Goal: Check status: Check status

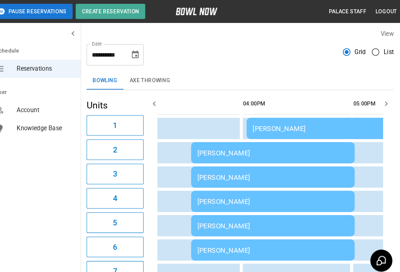
click at [213, 203] on td "[PERSON_NAME]" at bounding box center [276, 196] width 159 height 21
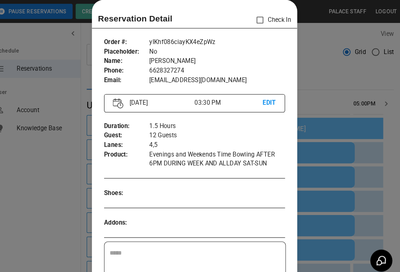
click at [307, 83] on div at bounding box center [200, 136] width 400 height 272
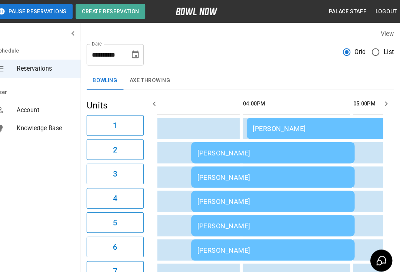
click at [204, 240] on div "[PERSON_NAME]" at bounding box center [276, 244] width 147 height 8
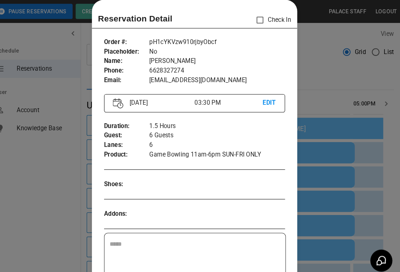
click at [360, 227] on div at bounding box center [200, 136] width 400 height 272
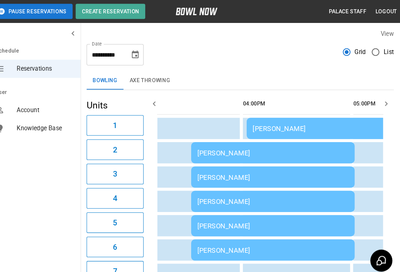
click at [259, 221] on div "[PERSON_NAME]" at bounding box center [276, 220] width 147 height 8
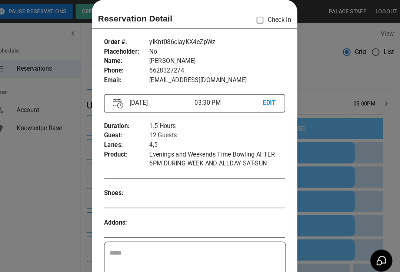
click at [341, 235] on div at bounding box center [200, 136] width 400 height 272
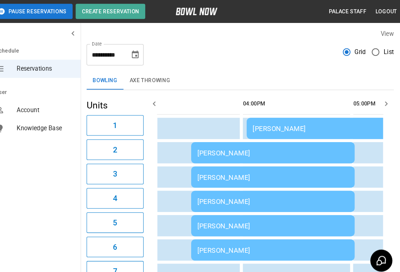
click at [269, 193] on div "[PERSON_NAME]" at bounding box center [276, 197] width 147 height 8
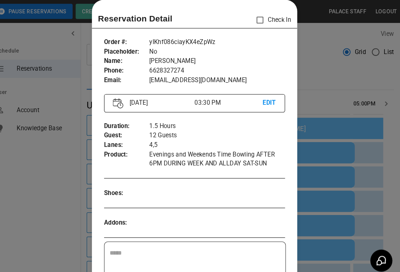
click at [337, 235] on div at bounding box center [200, 136] width 400 height 272
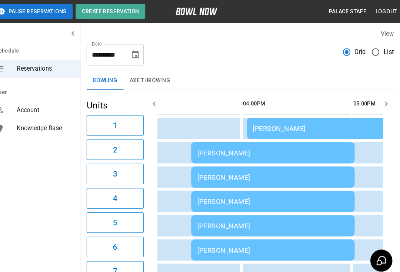
click at [288, 170] on div "[PERSON_NAME]" at bounding box center [276, 173] width 147 height 8
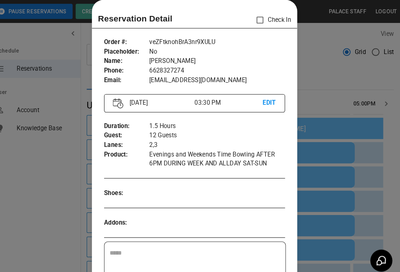
click at [351, 236] on div at bounding box center [200, 136] width 400 height 272
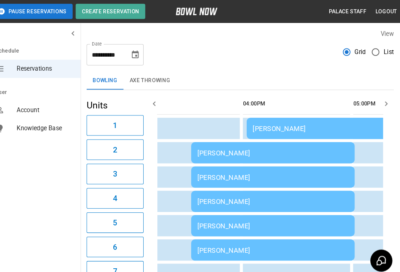
click at [304, 144] on td "[PERSON_NAME]" at bounding box center [276, 149] width 159 height 21
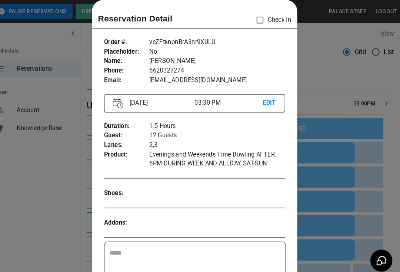
click at [358, 222] on div at bounding box center [200, 136] width 400 height 272
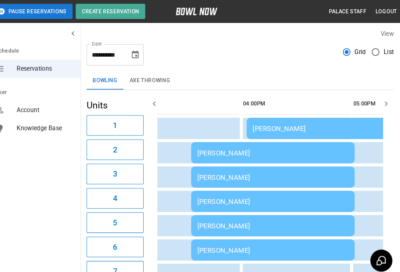
click at [313, 241] on div "[PERSON_NAME]" at bounding box center [276, 244] width 147 height 8
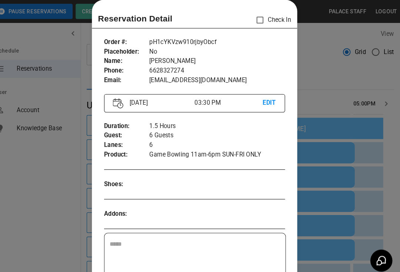
click at [346, 229] on div at bounding box center [200, 136] width 400 height 272
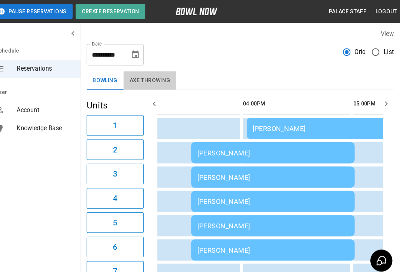
click at [137, 86] on button "AXE THROWING" at bounding box center [156, 79] width 51 height 18
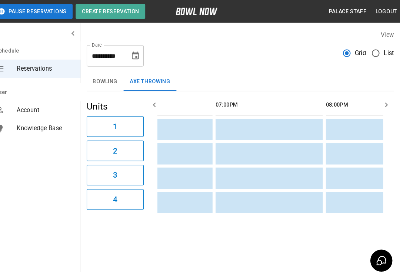
scroll to position [0, 964]
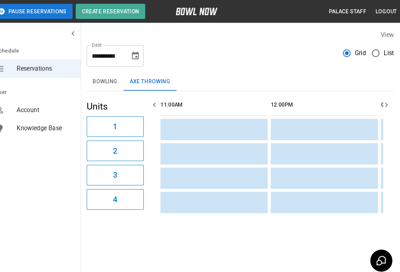
click at [98, 79] on button "Bowling" at bounding box center [113, 80] width 36 height 18
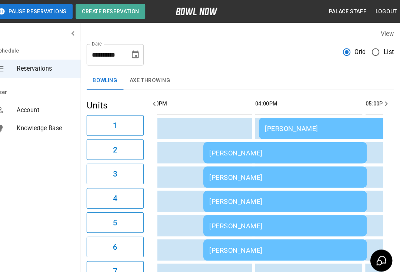
click at [219, 158] on td "[PERSON_NAME]" at bounding box center [287, 149] width 159 height 21
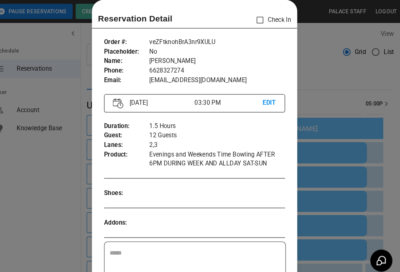
click at [327, 80] on div at bounding box center [200, 136] width 400 height 272
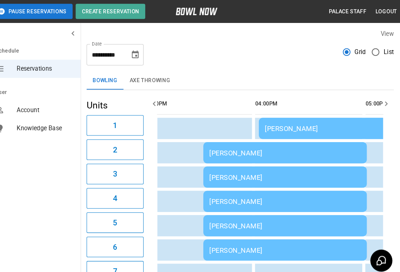
click at [302, 192] on td "[PERSON_NAME]" at bounding box center [287, 196] width 159 height 21
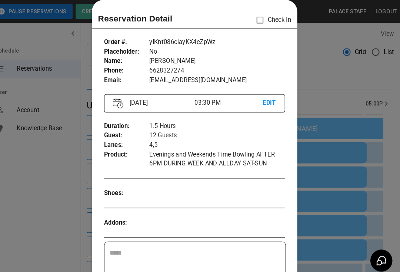
click at [354, 199] on div at bounding box center [200, 136] width 400 height 272
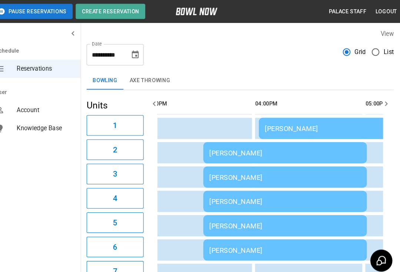
click at [260, 244] on div "[PERSON_NAME]" at bounding box center [287, 244] width 147 height 8
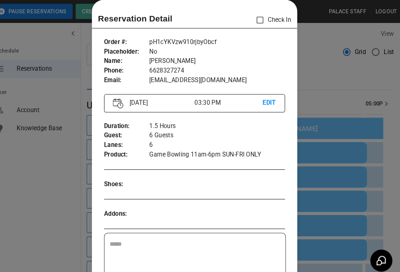
click at [319, 211] on div at bounding box center [200, 136] width 400 height 272
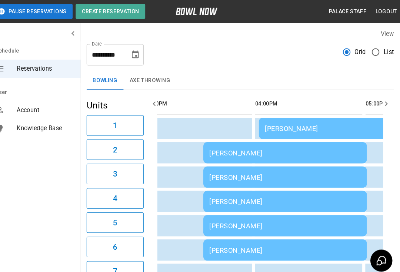
click at [271, 217] on div "[PERSON_NAME]" at bounding box center [287, 220] width 147 height 8
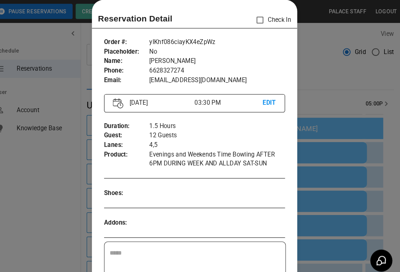
click at [319, 225] on div at bounding box center [200, 136] width 400 height 272
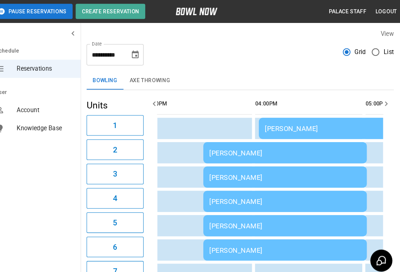
click at [303, 174] on div "[PERSON_NAME]" at bounding box center [287, 173] width 147 height 8
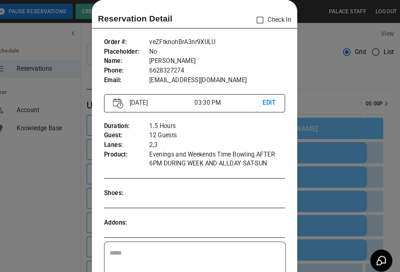
click at [333, 195] on div at bounding box center [200, 136] width 400 height 272
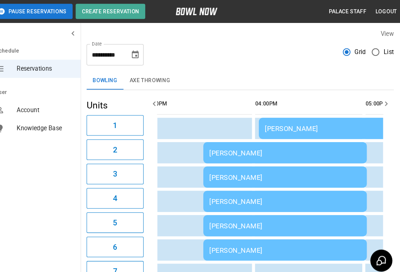
click at [300, 153] on td "[PERSON_NAME]" at bounding box center [287, 149] width 159 height 21
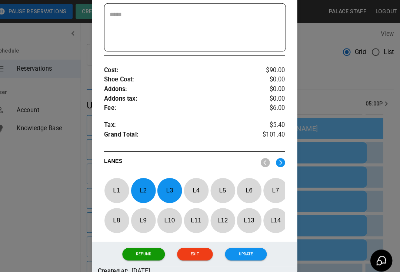
click at [354, 103] on div at bounding box center [200, 136] width 400 height 272
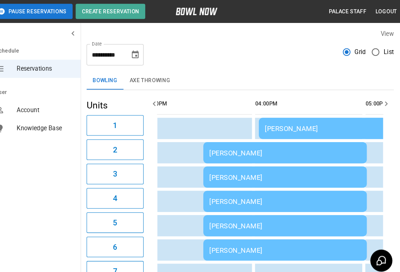
click at [260, 153] on div "[PERSON_NAME]" at bounding box center [287, 149] width 147 height 8
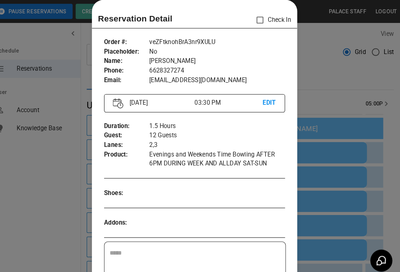
click at [335, 91] on div at bounding box center [200, 136] width 400 height 272
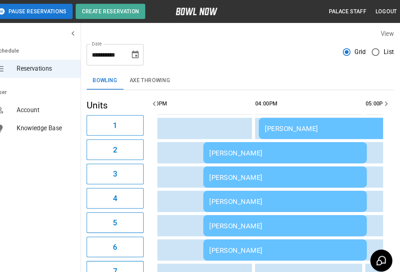
click at [253, 253] on td "[PERSON_NAME]" at bounding box center [287, 243] width 159 height 21
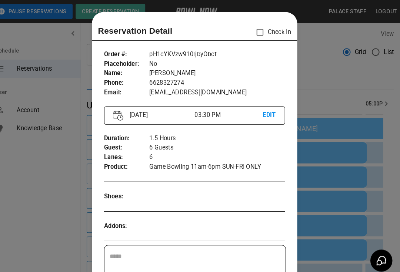
scroll to position [12, 0]
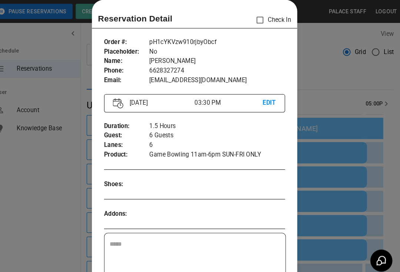
click at [323, 85] on div at bounding box center [200, 136] width 400 height 272
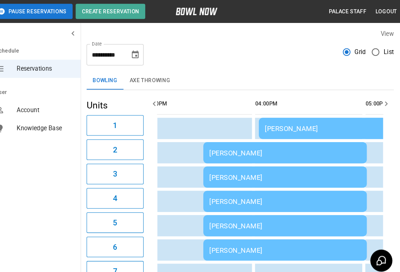
click at [252, 147] on div "[PERSON_NAME]" at bounding box center [287, 149] width 147 height 8
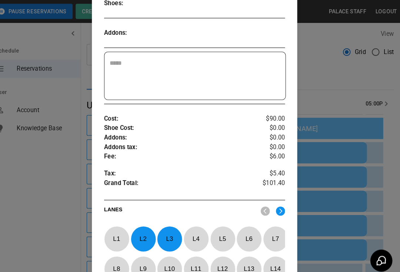
scroll to position [200, 0]
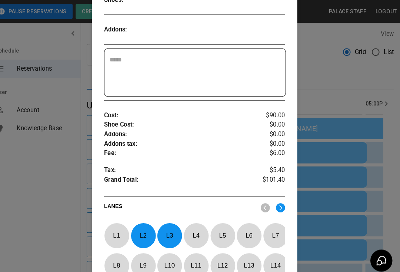
click at [336, 204] on div at bounding box center [200, 136] width 400 height 272
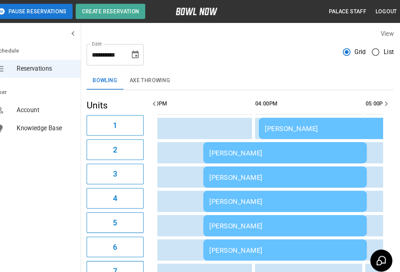
click at [268, 174] on div "[PERSON_NAME]" at bounding box center [287, 173] width 147 height 8
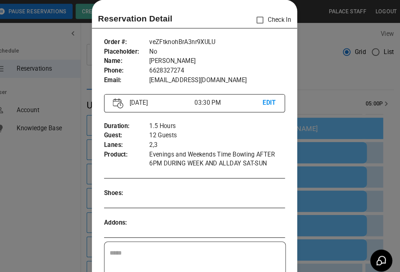
scroll to position [34, 0]
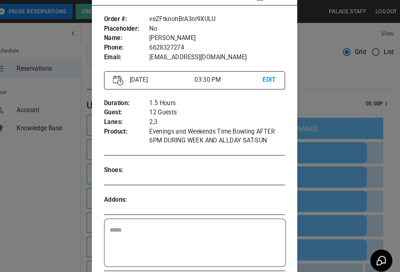
click at [345, 224] on div at bounding box center [200, 136] width 400 height 272
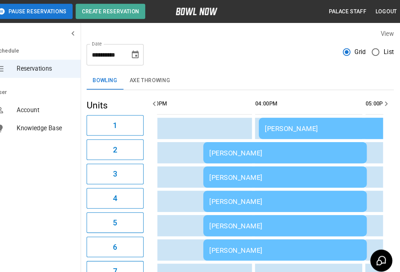
click at [270, 199] on div "[PERSON_NAME]" at bounding box center [287, 197] width 147 height 8
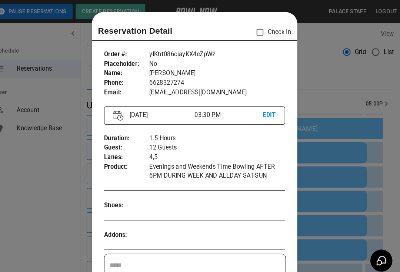
scroll to position [12, 0]
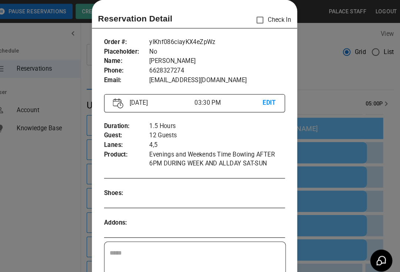
click at [341, 236] on div at bounding box center [200, 136] width 400 height 272
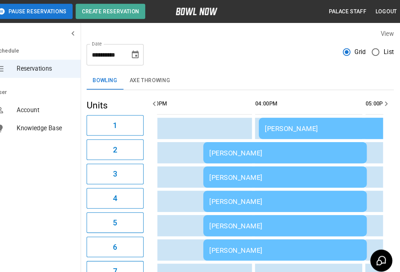
click at [336, 237] on td "[PERSON_NAME]" at bounding box center [287, 243] width 159 height 21
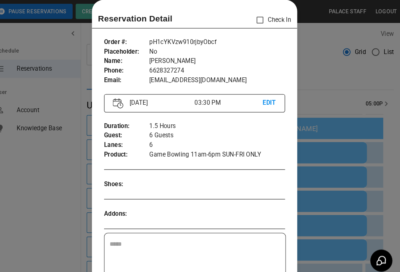
click at [334, 217] on div at bounding box center [200, 136] width 400 height 272
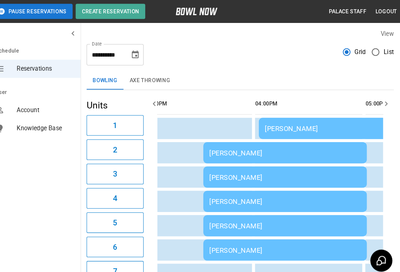
click at [256, 213] on td "[PERSON_NAME]" at bounding box center [287, 220] width 159 height 21
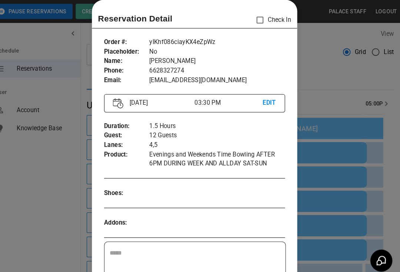
click at [335, 134] on div at bounding box center [200, 136] width 400 height 272
